Goal: Obtain resource: Obtain resource

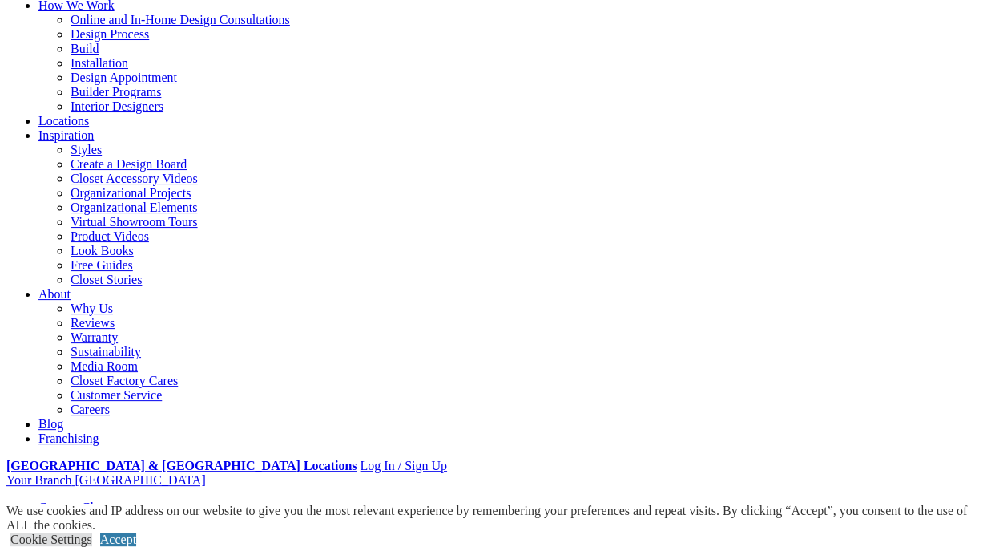
scroll to position [240, 0]
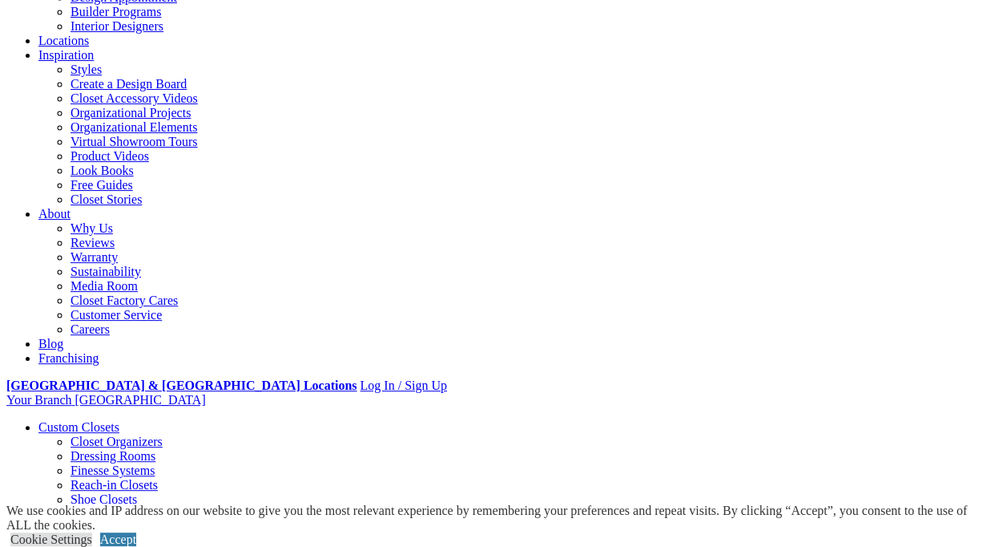
click at [74, 434] on link "Closet Organizers" at bounding box center [117, 441] width 92 height 14
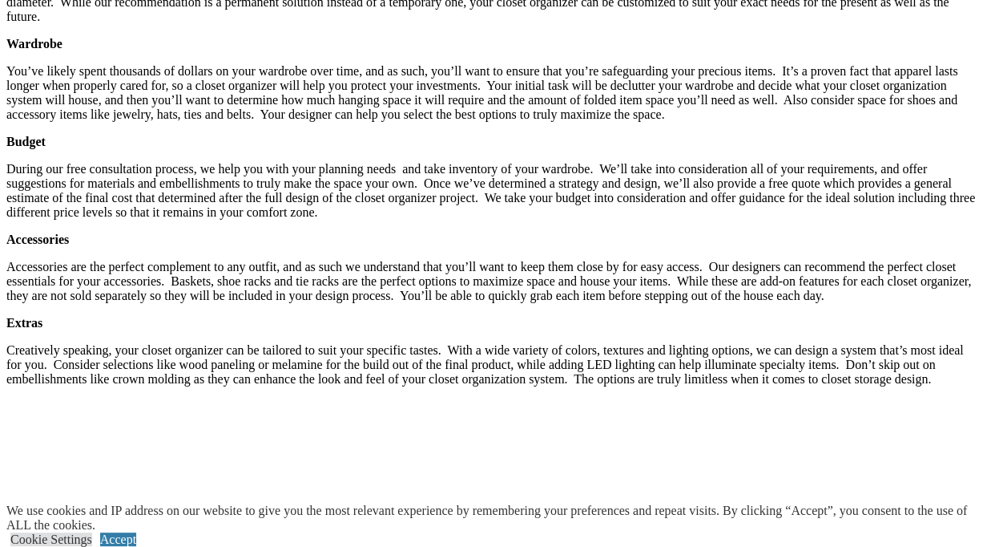
scroll to position [2645, 0]
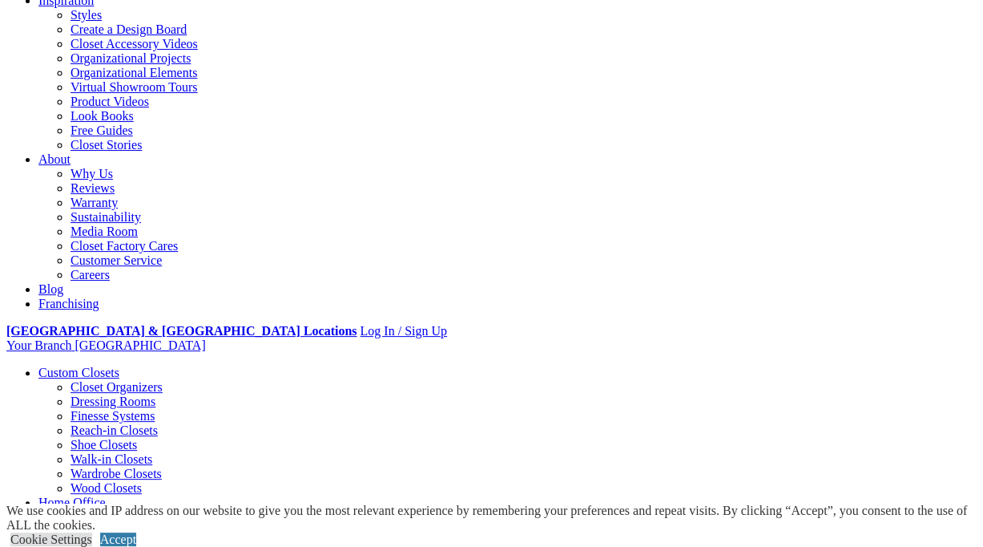
scroll to position [321, 0]
